Goal: Task Accomplishment & Management: Manage account settings

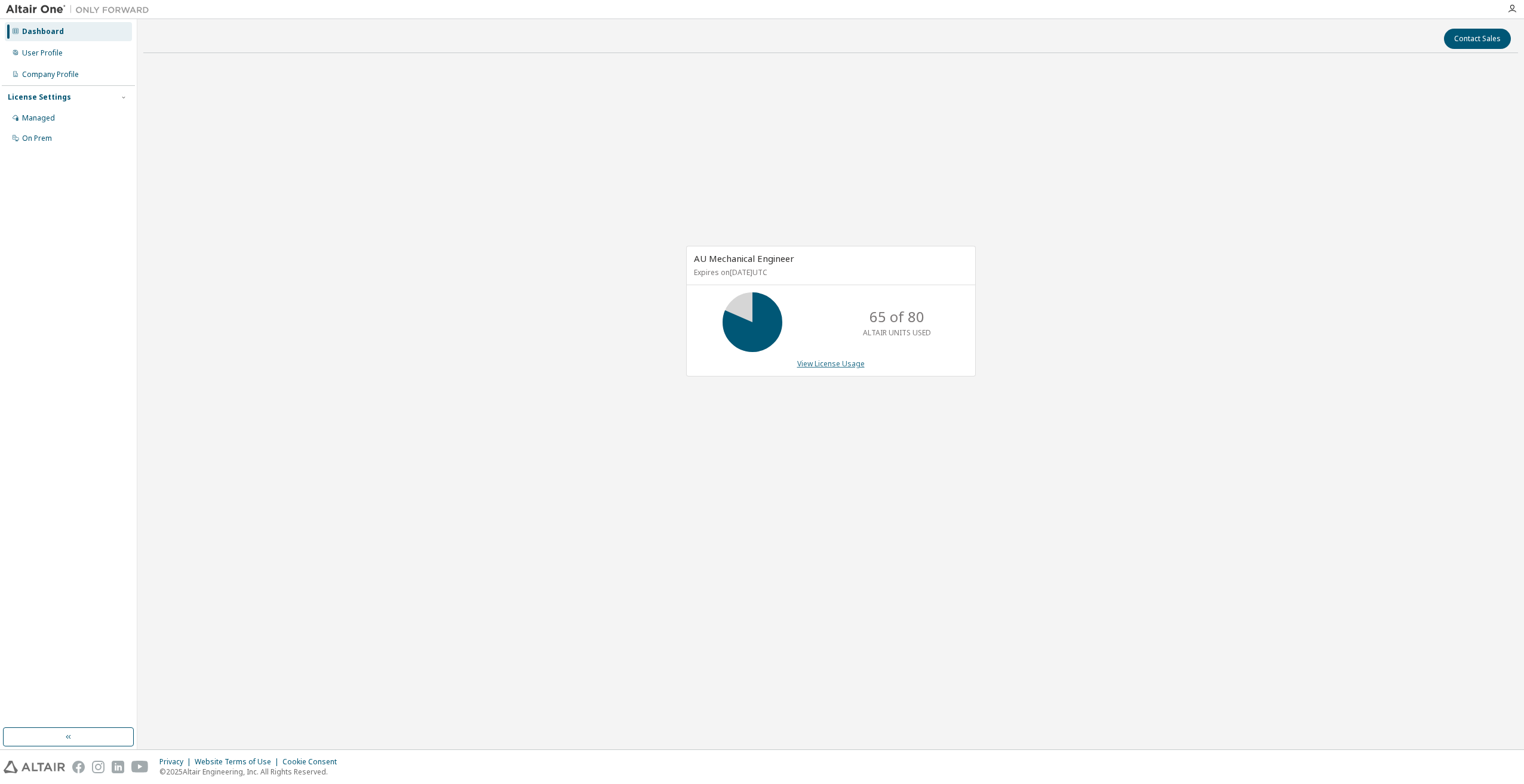
click at [840, 367] on link "View License Usage" at bounding box center [831, 364] width 68 height 10
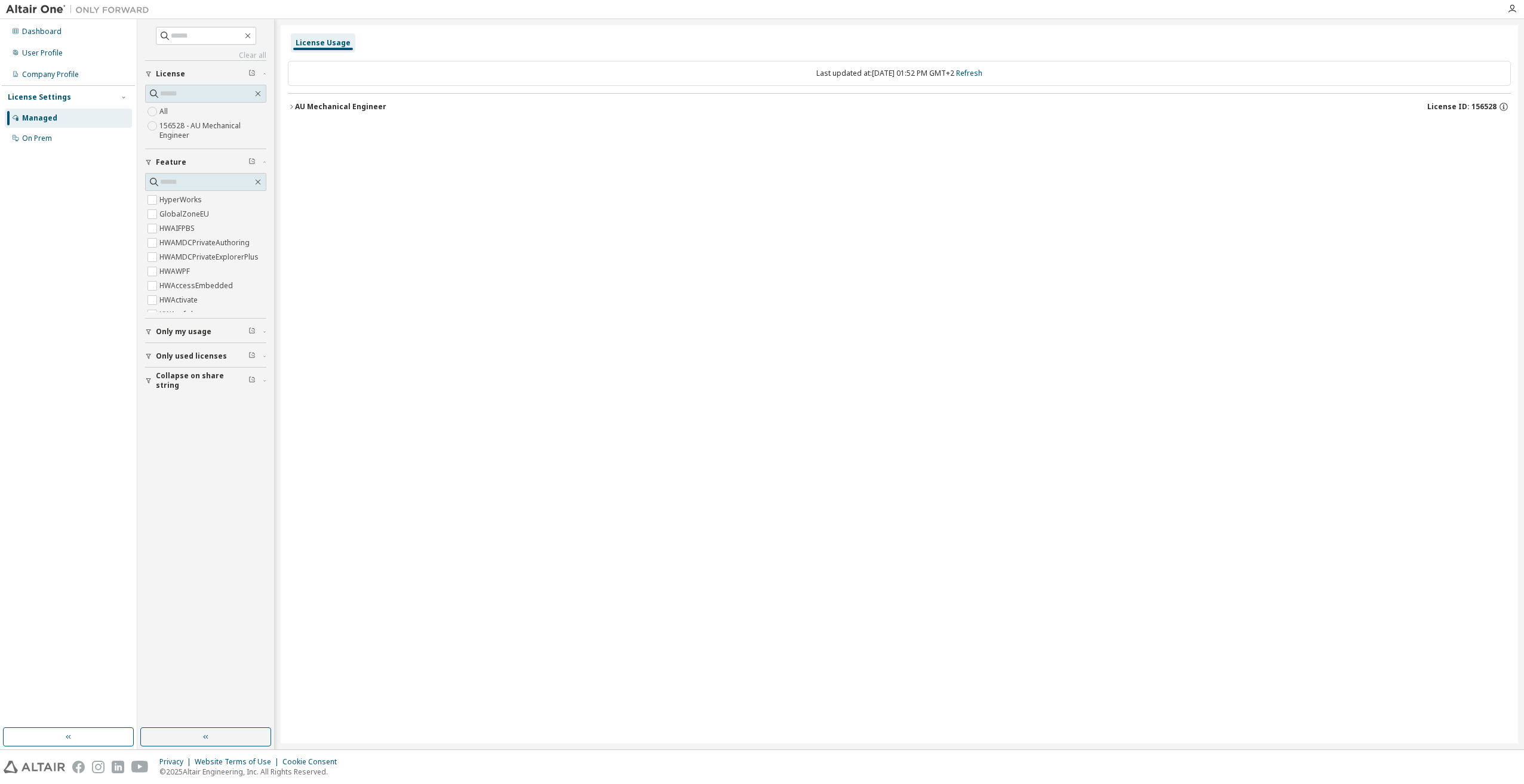
click at [323, 106] on div "AU Mechanical Engineer" at bounding box center [340, 107] width 91 height 10
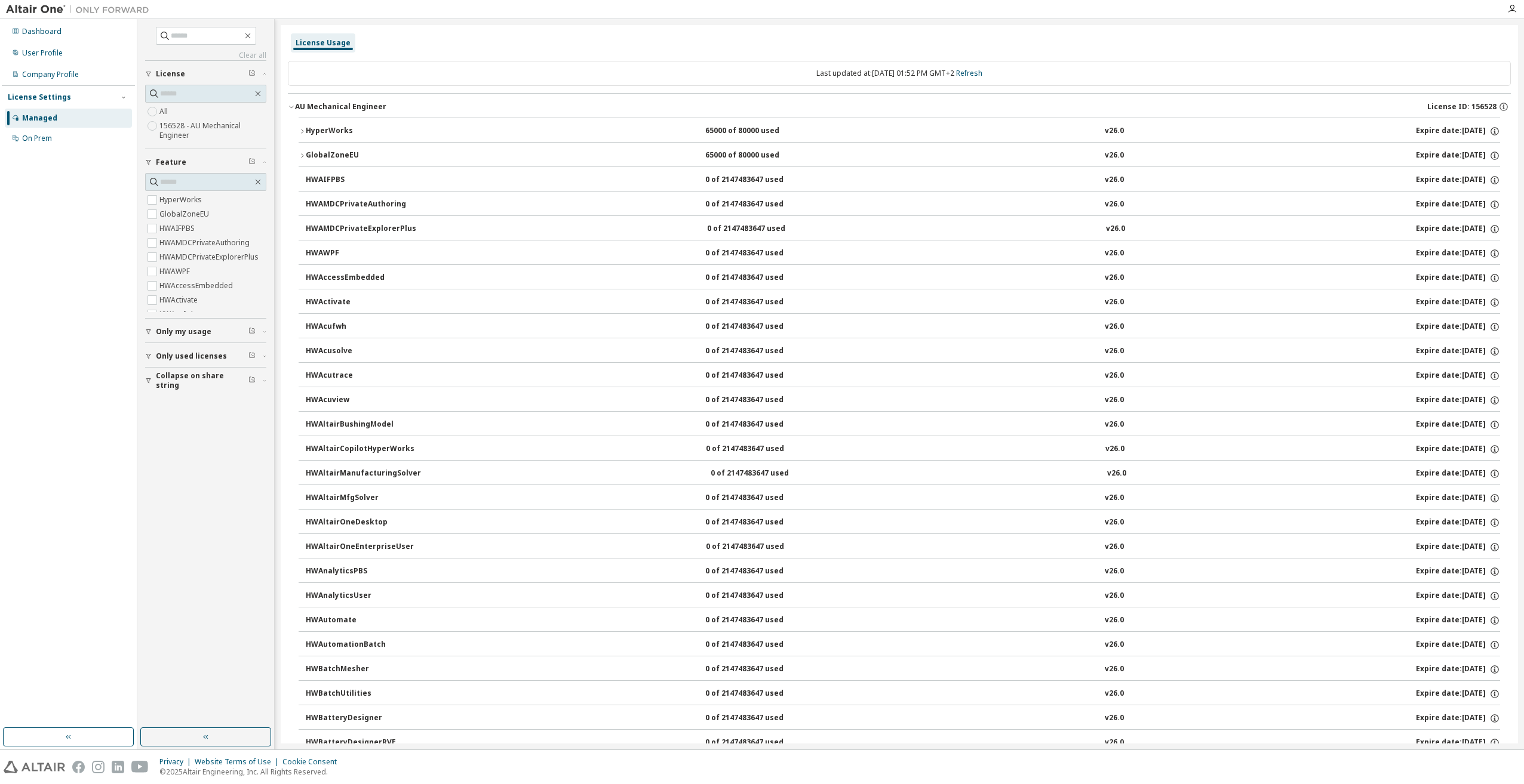
click at [314, 132] on div "HyperWorks" at bounding box center [360, 131] width 107 height 11
